Goal: Transaction & Acquisition: Purchase product/service

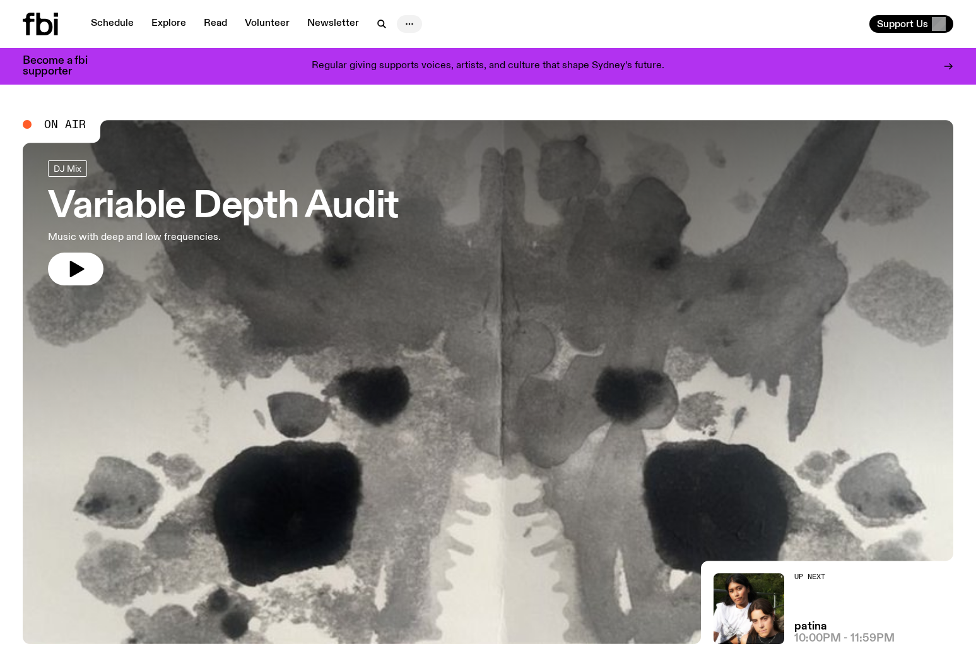
click at [412, 23] on icon "button" at bounding box center [409, 23] width 15 height 15
click at [495, 22] on div "Support Us" at bounding box center [724, 24] width 461 height 18
click at [953, 63] on icon at bounding box center [949, 66] width 10 height 10
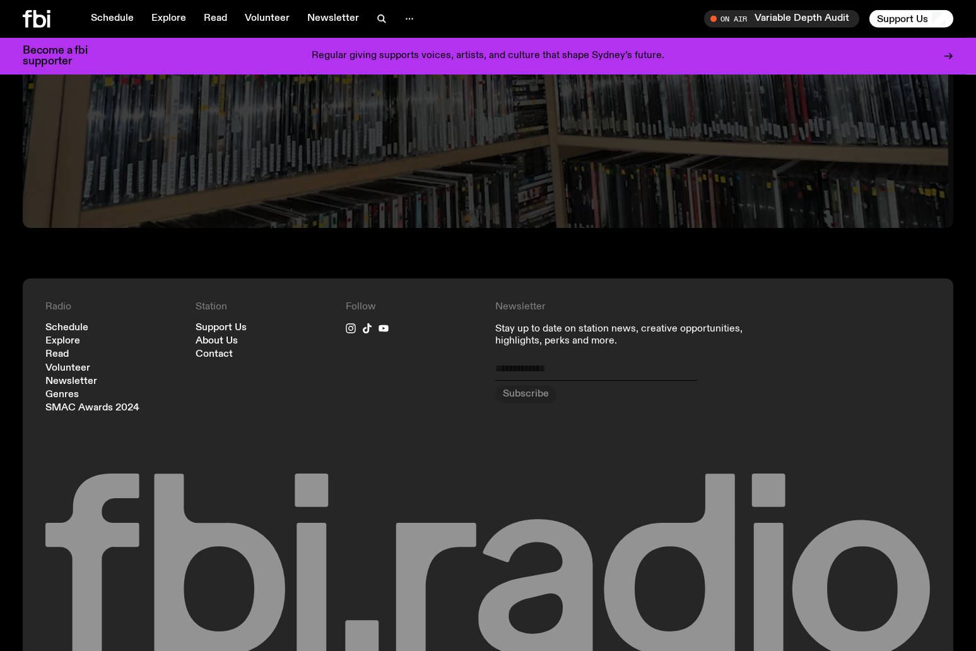
scroll to position [3059, 0]
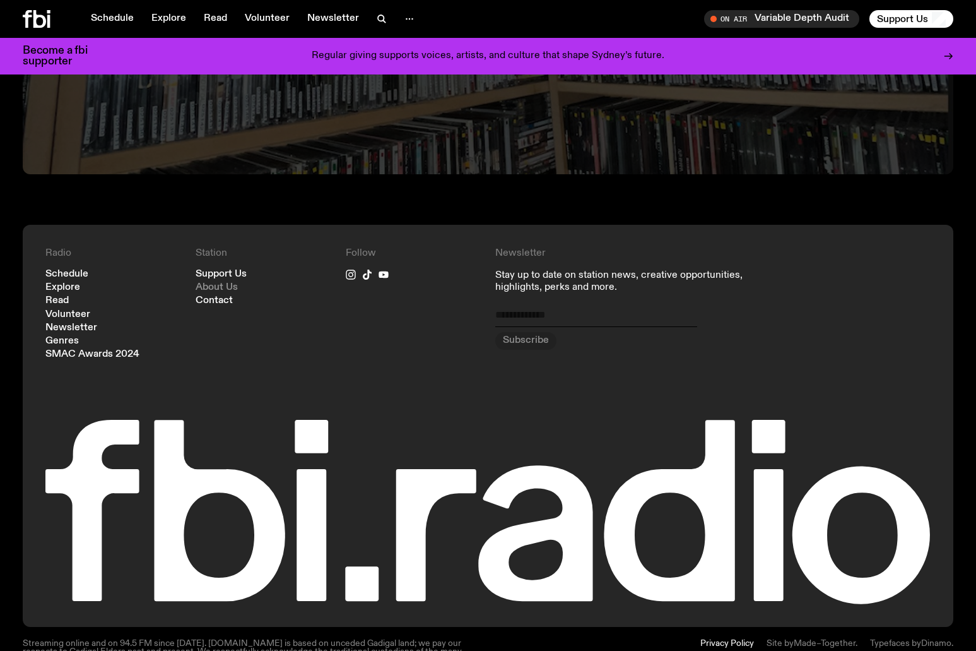
click at [222, 283] on link "About Us" at bounding box center [217, 287] width 42 height 9
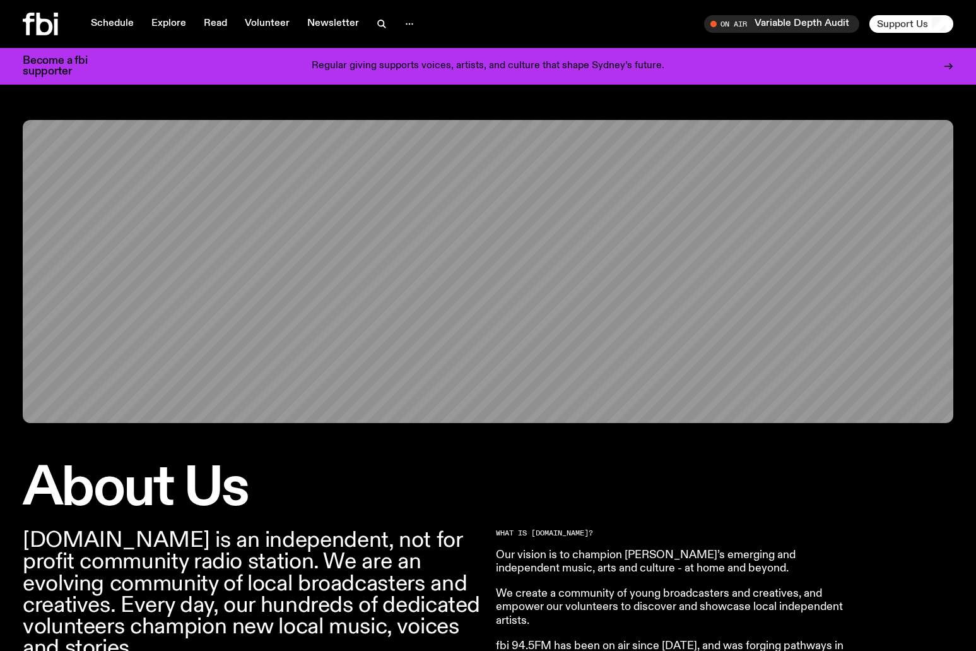
click at [909, 23] on span "Support Us" at bounding box center [902, 23] width 51 height 11
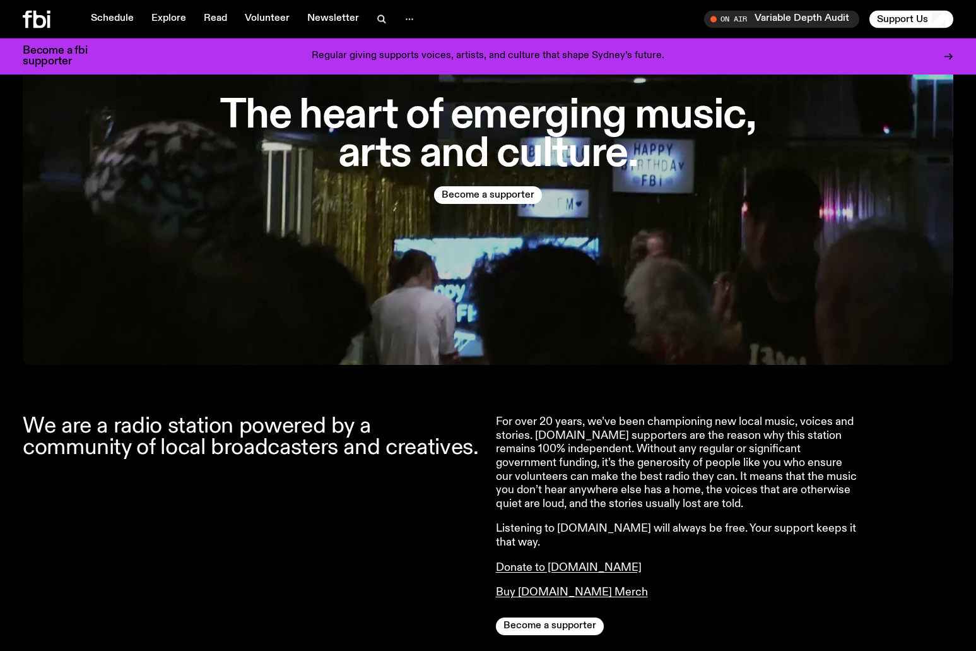
scroll to position [193, 0]
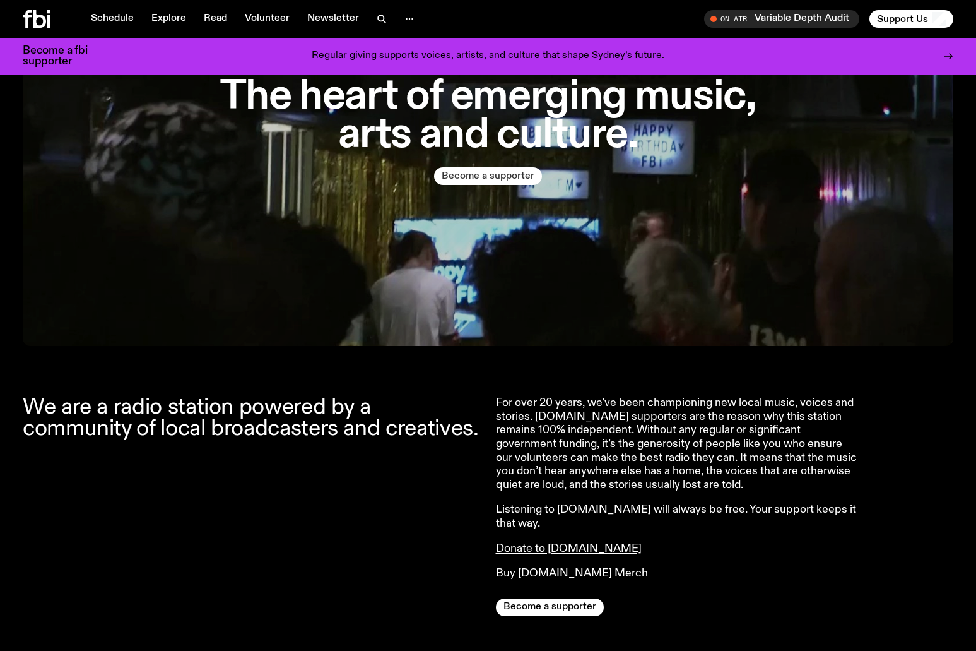
click at [506, 175] on button "Become a supporter" at bounding box center [488, 176] width 108 height 18
click at [524, 567] on link "Buy fbi.radio Merch" at bounding box center [572, 572] width 152 height 11
